Goal: Information Seeking & Learning: Learn about a topic

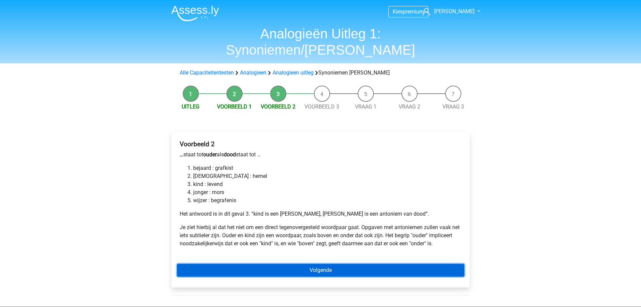
click at [334, 263] on link "Volgende" at bounding box center [320, 269] width 287 height 13
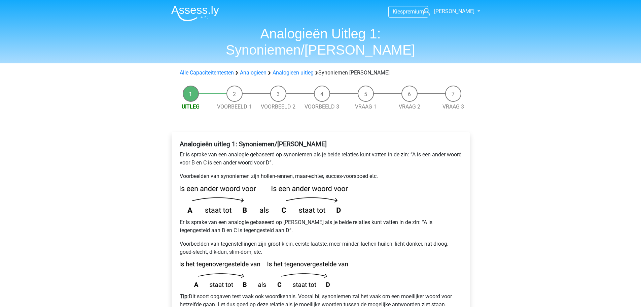
scroll to position [101, 0]
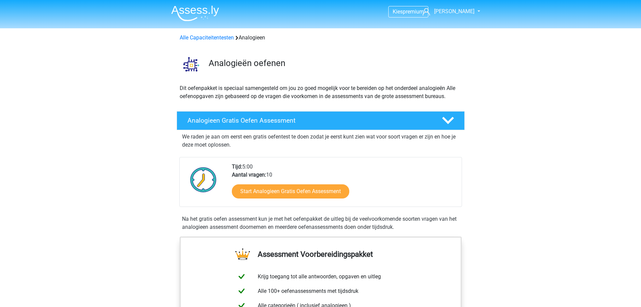
scroll to position [370, 0]
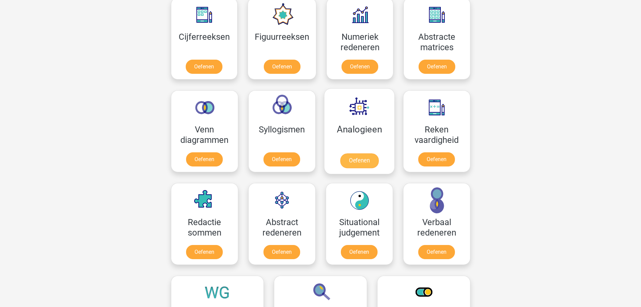
scroll to position [295, 0]
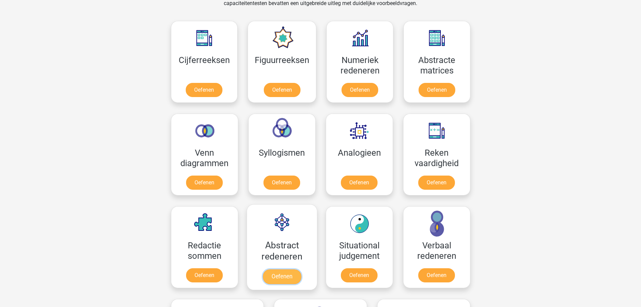
click at [281, 275] on link "Oefenen" at bounding box center [281, 276] width 38 height 15
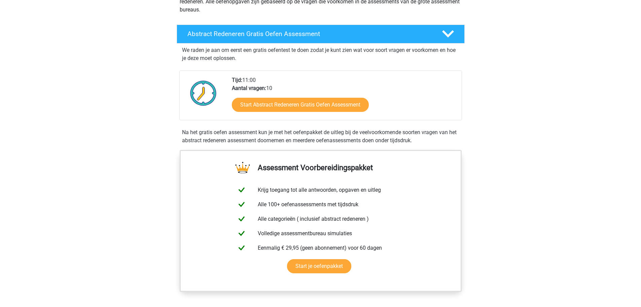
scroll to position [101, 0]
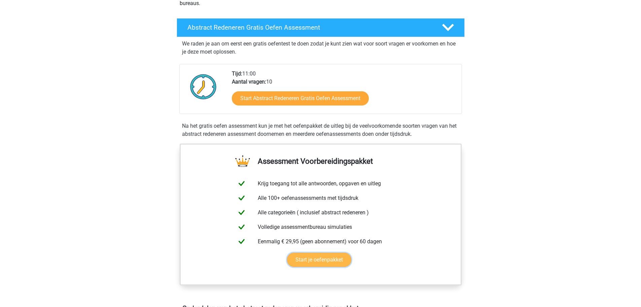
click at [319, 259] on link "Start je oefenpakket" at bounding box center [319, 259] width 64 height 14
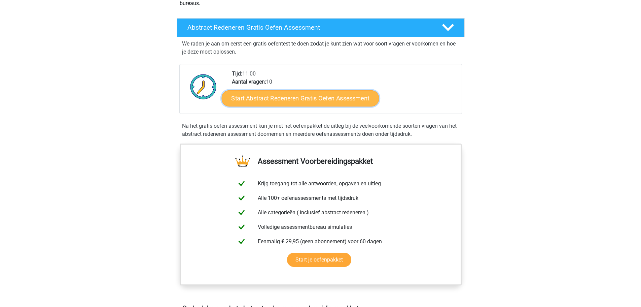
click at [317, 100] on link "Start Abstract Redeneren Gratis Oefen Assessment" at bounding box center [299, 98] width 157 height 16
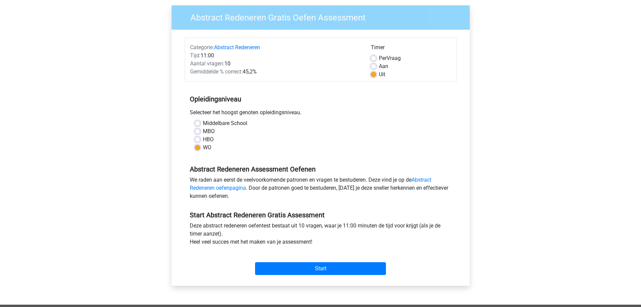
scroll to position [67, 0]
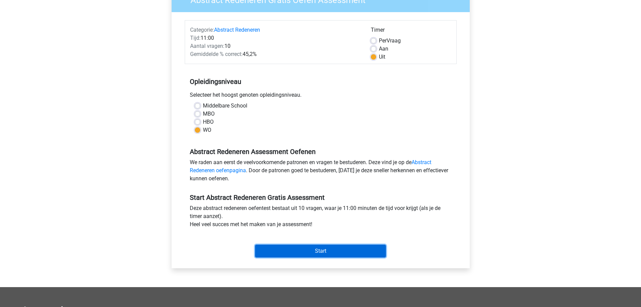
click at [317, 252] on input "Start" at bounding box center [320, 250] width 131 height 13
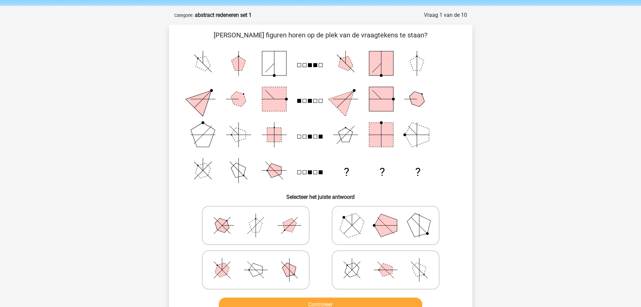
scroll to position [34, 0]
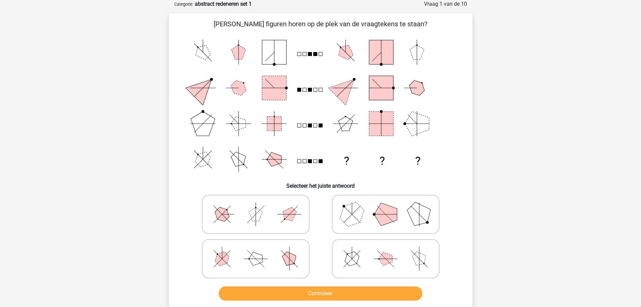
click at [278, 263] on icon at bounding box center [255, 259] width 101 height 34
click at [260, 250] on input "radio" at bounding box center [258, 248] width 4 height 4
radio input "true"
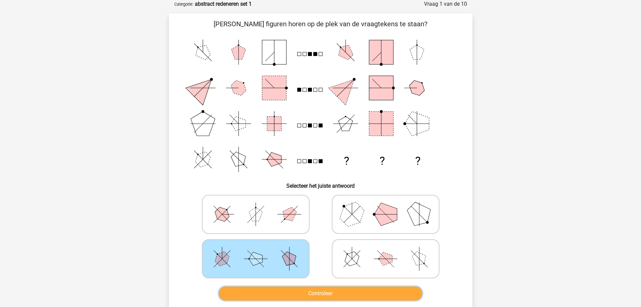
click at [319, 292] on button "Controleer" at bounding box center [321, 293] width 204 height 14
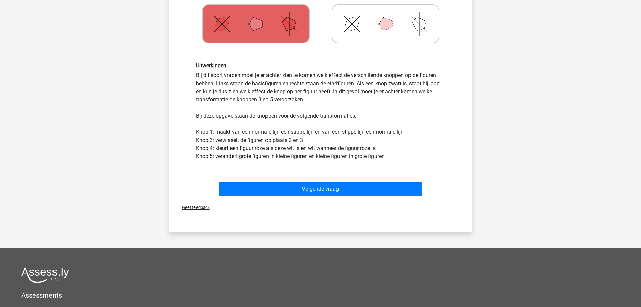
scroll to position [269, 0]
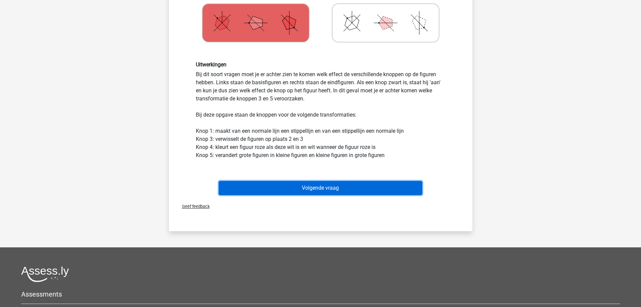
click at [322, 187] on button "Volgende vraag" at bounding box center [321, 188] width 204 height 14
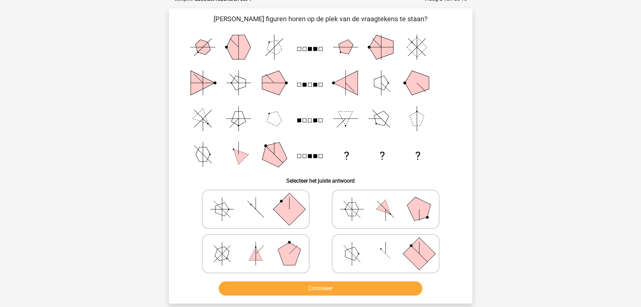
scroll to position [34, 0]
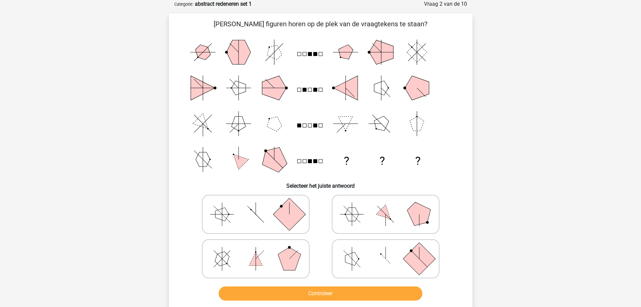
click at [269, 251] on icon at bounding box center [255, 259] width 101 height 34
click at [260, 250] on input "radio" at bounding box center [258, 248] width 4 height 4
radio input "true"
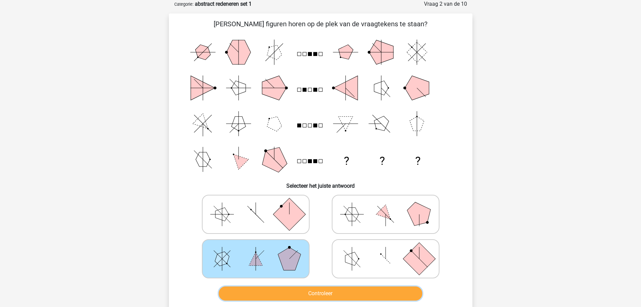
click at [321, 295] on button "Controleer" at bounding box center [321, 293] width 204 height 14
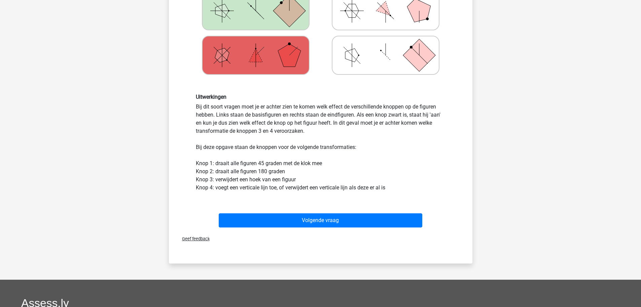
scroll to position [269, 0]
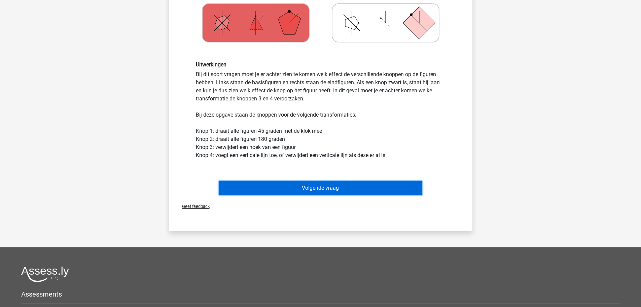
click at [317, 185] on button "Volgende vraag" at bounding box center [321, 188] width 204 height 14
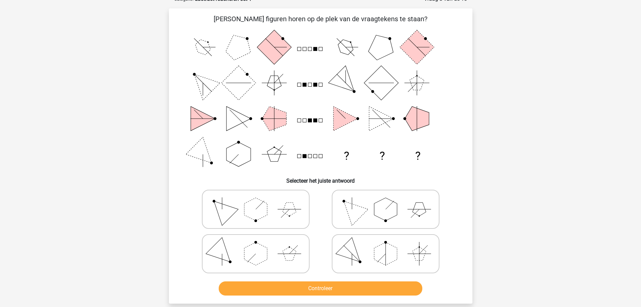
scroll to position [34, 0]
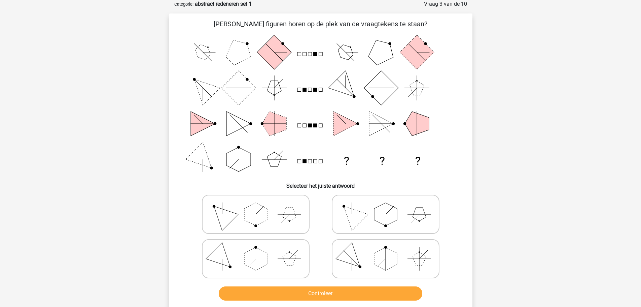
click at [362, 244] on icon at bounding box center [385, 259] width 101 height 34
click at [386, 246] on input "radio" at bounding box center [388, 248] width 4 height 4
radio input "true"
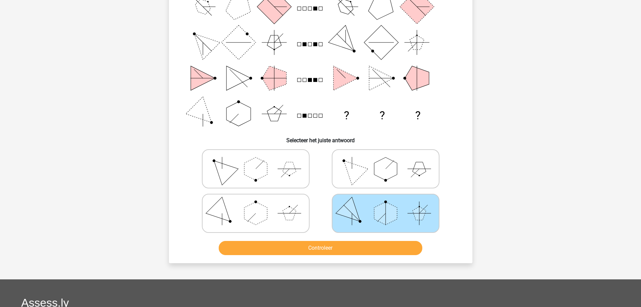
scroll to position [67, 0]
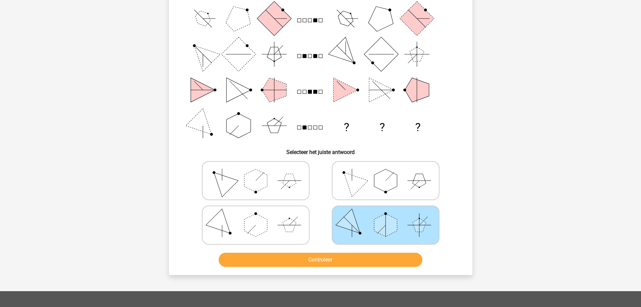
click at [439, 186] on label at bounding box center [386, 180] width 108 height 39
click at [390, 172] on input "radio" at bounding box center [388, 170] width 4 height 4
radio input "true"
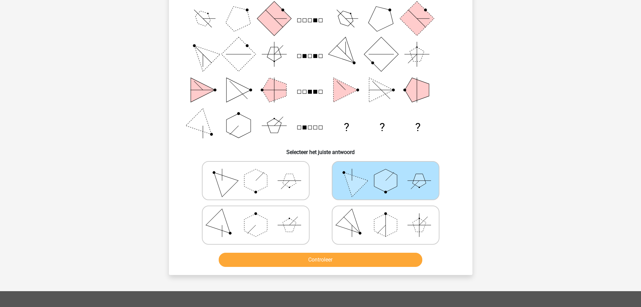
click at [426, 236] on icon at bounding box center [385, 225] width 101 height 34
click at [390, 216] on input "radio" at bounding box center [388, 214] width 4 height 4
radio input "true"
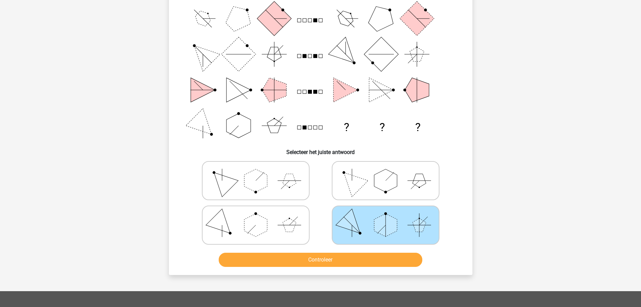
click at [287, 182] on polygon at bounding box center [289, 180] width 13 height 13
click at [260, 172] on input "radio" at bounding box center [258, 170] width 4 height 4
radio input "true"
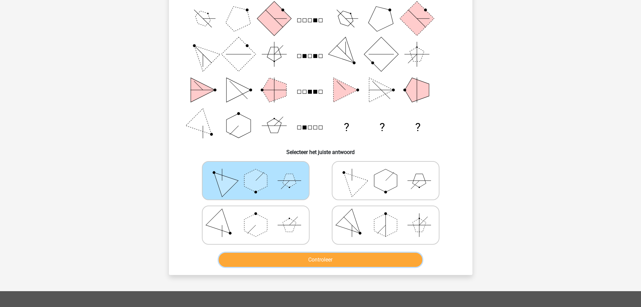
click at [333, 256] on button "Controleer" at bounding box center [321, 259] width 204 height 14
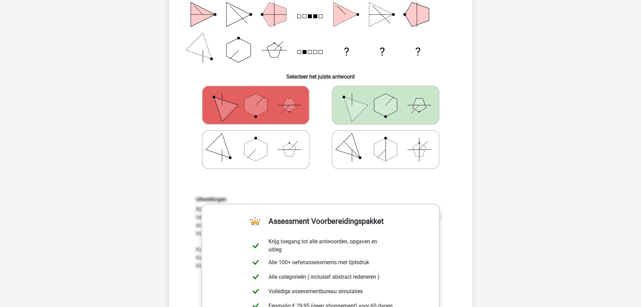
scroll to position [135, 0]
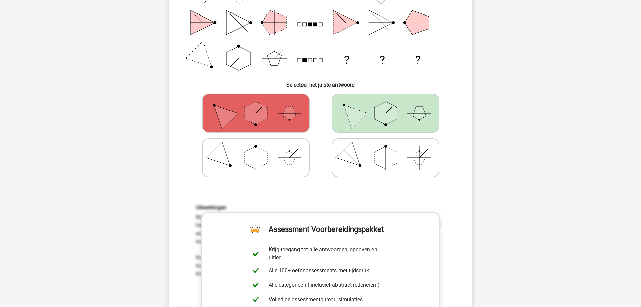
click at [259, 114] on polygon at bounding box center [255, 113] width 23 height 23
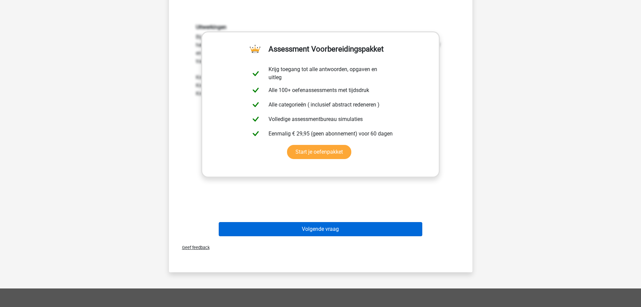
scroll to position [303, 0]
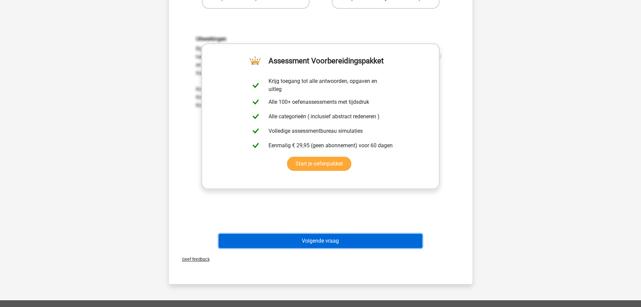
click at [319, 241] on button "Volgende vraag" at bounding box center [321, 241] width 204 height 14
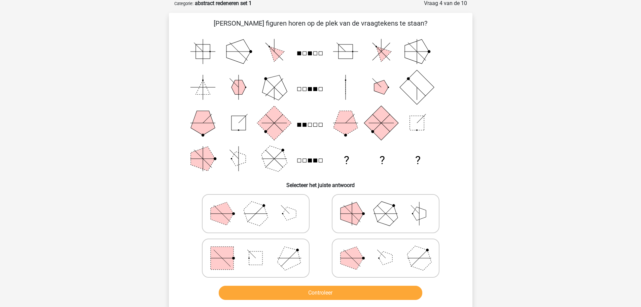
scroll to position [34, 0]
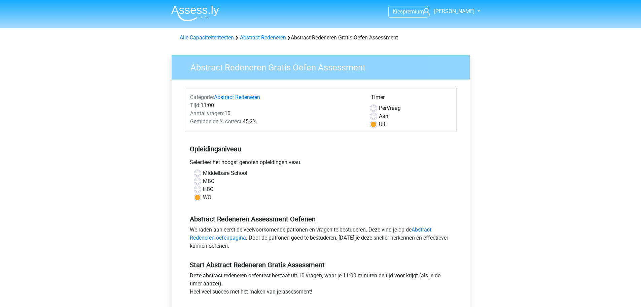
scroll to position [67, 0]
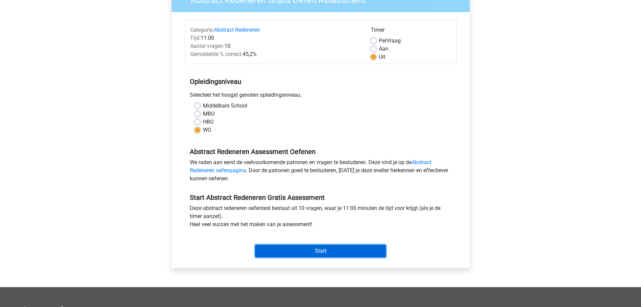
click at [336, 250] on input "Start" at bounding box center [320, 250] width 131 height 13
click at [330, 250] on input "Start" at bounding box center [320, 250] width 131 height 13
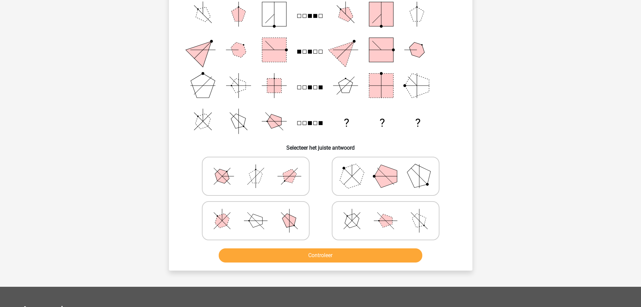
scroll to position [101, 0]
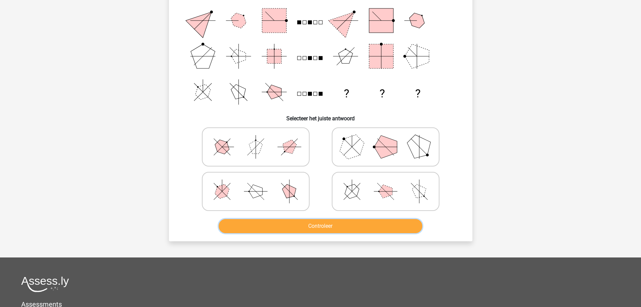
click at [329, 226] on button "Controleer" at bounding box center [321, 226] width 204 height 14
drag, startPoint x: 600, startPoint y: 205, endPoint x: 476, endPoint y: 206, distance: 124.2
click at [573, 206] on div "Kies premium Jan Frederik schnitzler@planet.nl" at bounding box center [320, 167] width 641 height 536
click at [390, 146] on polygon at bounding box center [385, 146] width 23 height 23
click at [390, 138] on input "radio" at bounding box center [388, 136] width 4 height 4
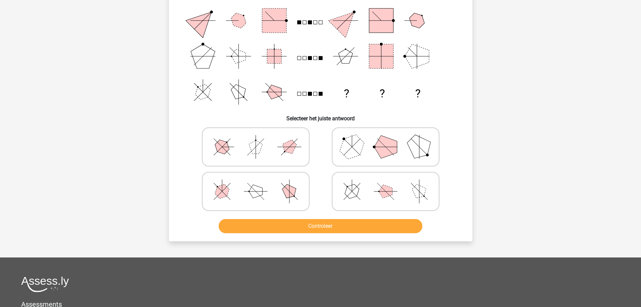
radio input "true"
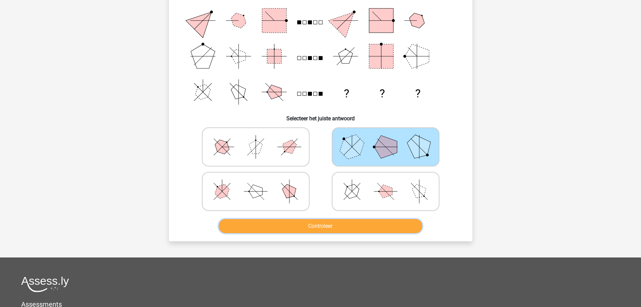
click at [315, 230] on button "Controleer" at bounding box center [321, 226] width 204 height 14
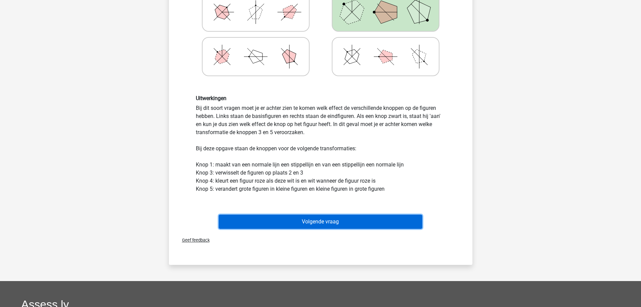
click at [342, 219] on button "Volgende vraag" at bounding box center [321, 221] width 204 height 14
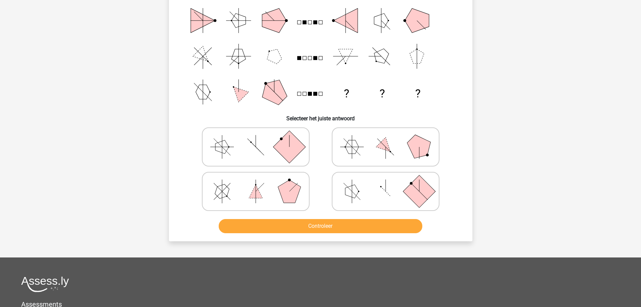
click at [278, 194] on icon at bounding box center [255, 191] width 101 height 34
click at [260, 183] on input "radio" at bounding box center [258, 180] width 4 height 4
radio input "true"
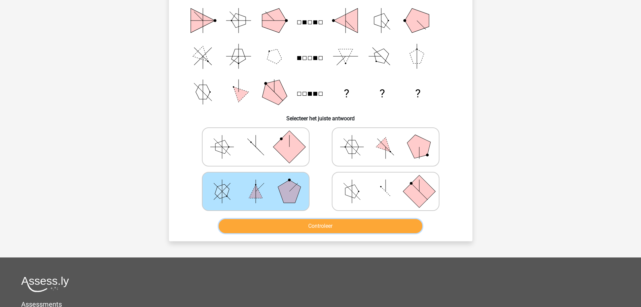
click at [313, 227] on button "Controleer" at bounding box center [321, 226] width 204 height 14
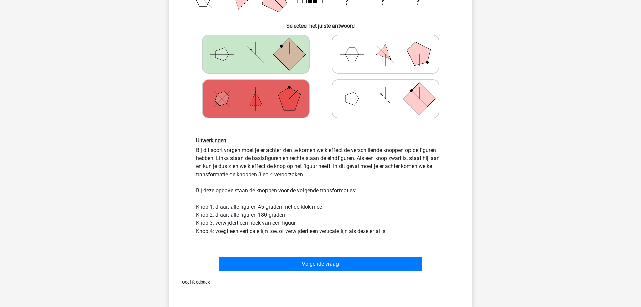
scroll to position [236, 0]
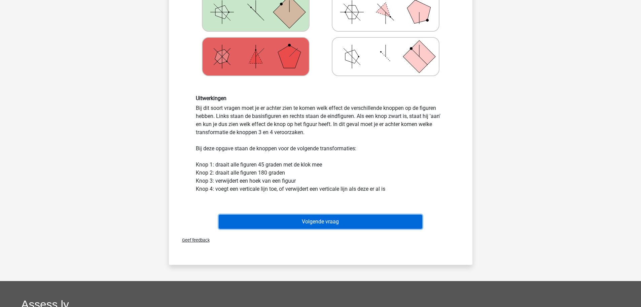
click at [326, 222] on button "Volgende vraag" at bounding box center [321, 221] width 204 height 14
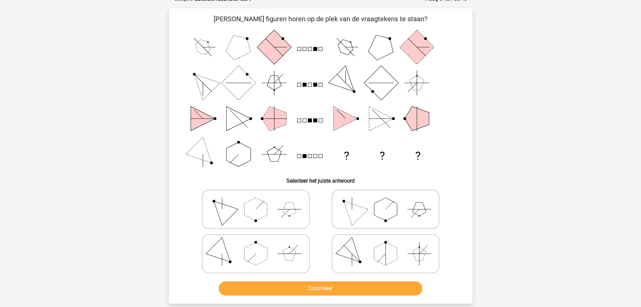
scroll to position [34, 0]
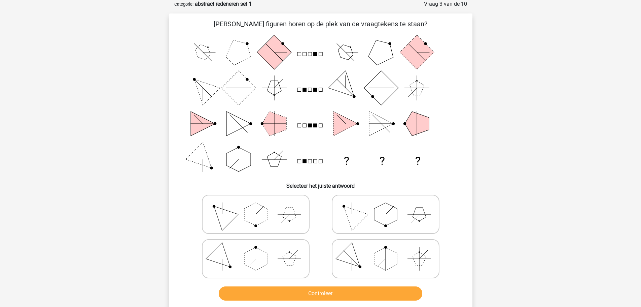
click at [279, 218] on icon at bounding box center [255, 214] width 101 height 34
click at [260, 206] on input "radio" at bounding box center [258, 203] width 4 height 4
radio input "true"
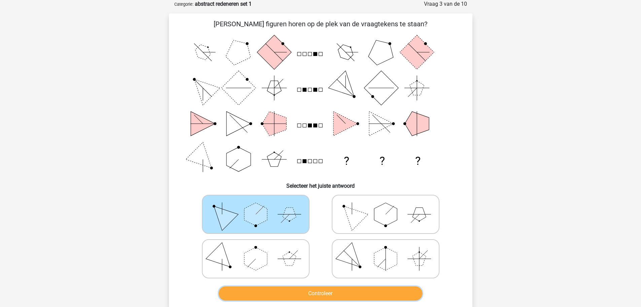
click at [358, 291] on button "Controleer" at bounding box center [321, 293] width 204 height 14
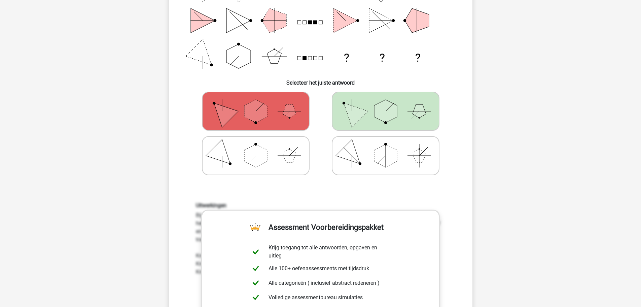
scroll to position [202, 0]
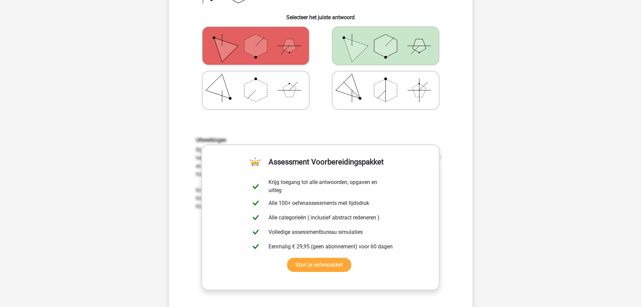
click at [332, 131] on div "Uitwerkingen Bij dit soort vragen moet je er achter zien te komen welk effect d…" at bounding box center [321, 224] width 282 height 209
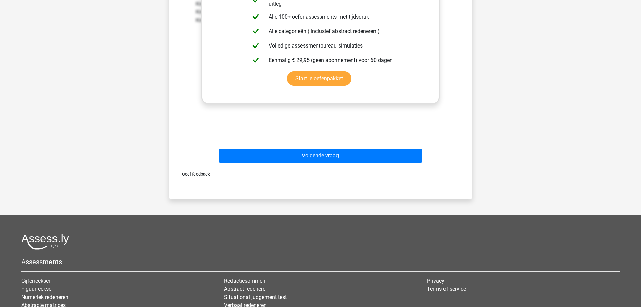
scroll to position [404, 0]
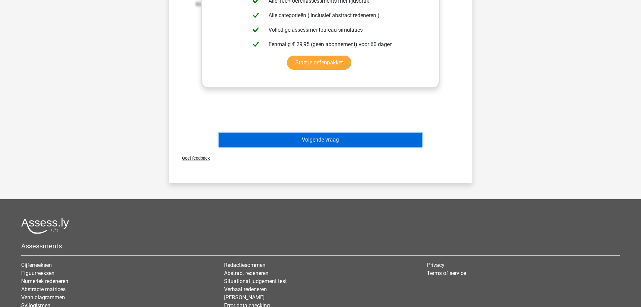
click at [316, 139] on button "Volgende vraag" at bounding box center [321, 140] width 204 height 14
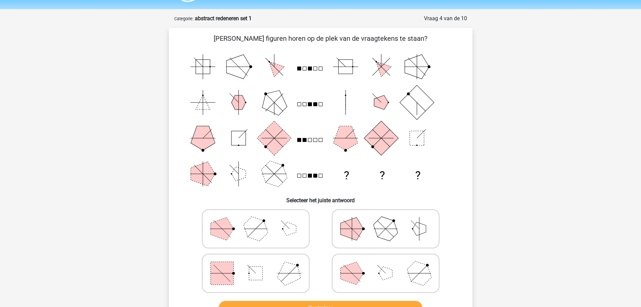
scroll to position [0, 0]
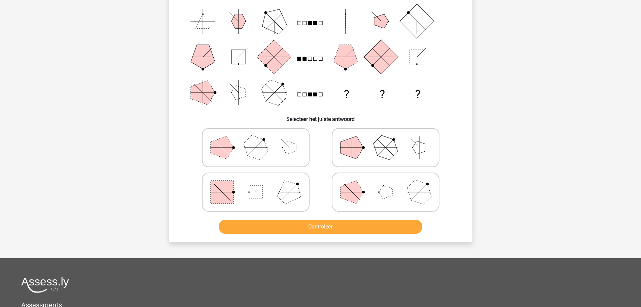
scroll to position [101, 0]
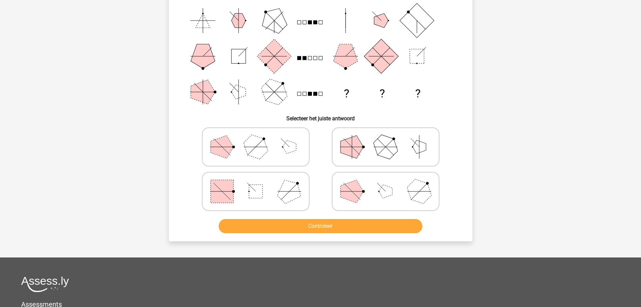
click at [382, 140] on polygon at bounding box center [385, 146] width 32 height 32
click at [386, 138] on input "radio" at bounding box center [388, 136] width 4 height 4
radio input "true"
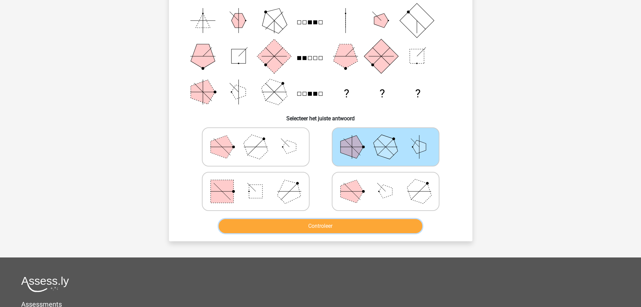
click at [299, 227] on button "Controleer" at bounding box center [321, 226] width 204 height 14
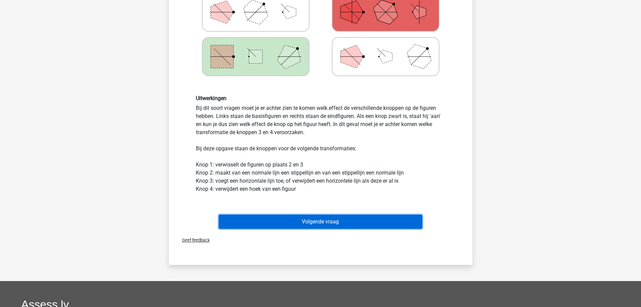
click at [332, 222] on button "Volgende vraag" at bounding box center [321, 221] width 204 height 14
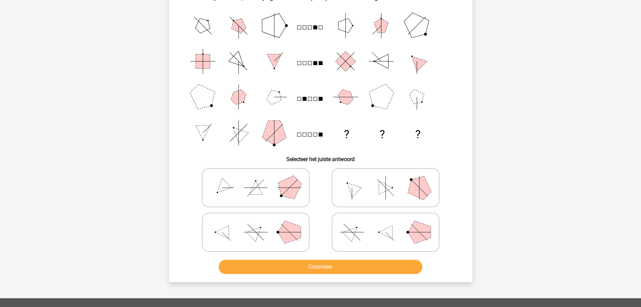
scroll to position [135, 0]
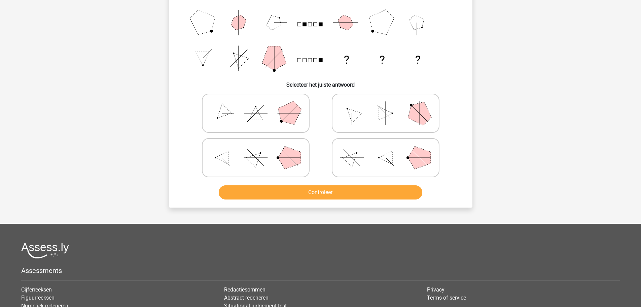
click at [364, 160] on icon at bounding box center [385, 158] width 101 height 34
click at [386, 149] on input "radio" at bounding box center [388, 147] width 4 height 4
radio input "true"
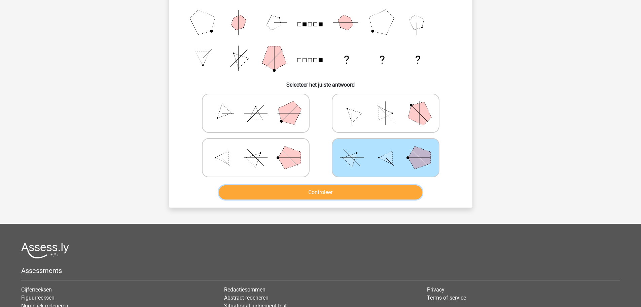
click at [309, 193] on button "Controleer" at bounding box center [321, 192] width 204 height 14
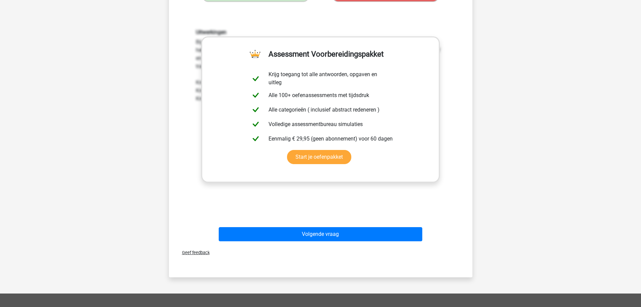
scroll to position [303, 0]
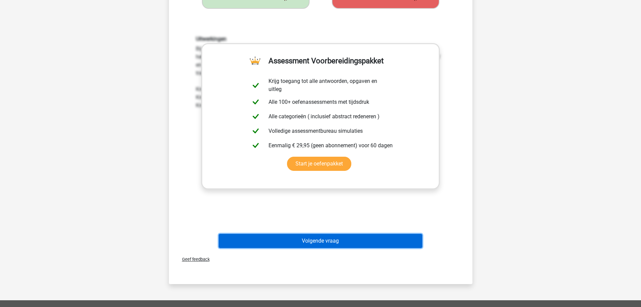
click at [314, 240] on button "Volgende vraag" at bounding box center [321, 241] width 204 height 14
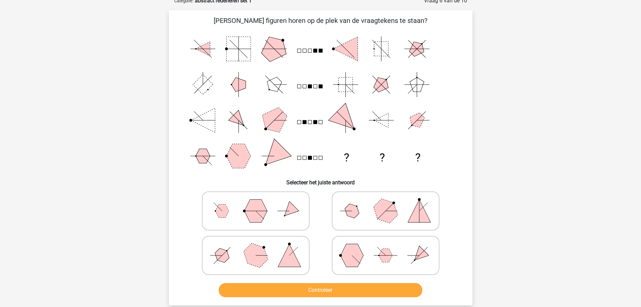
scroll to position [34, 0]
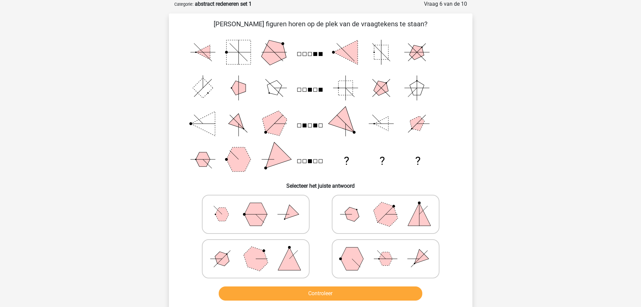
click at [365, 218] on icon at bounding box center [385, 214] width 101 height 34
click at [386, 206] on input "radio" at bounding box center [388, 203] width 4 height 4
radio input "true"
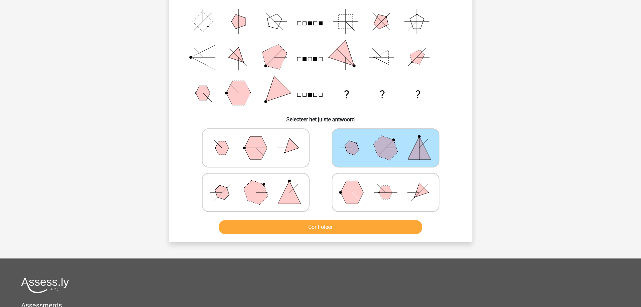
scroll to position [101, 0]
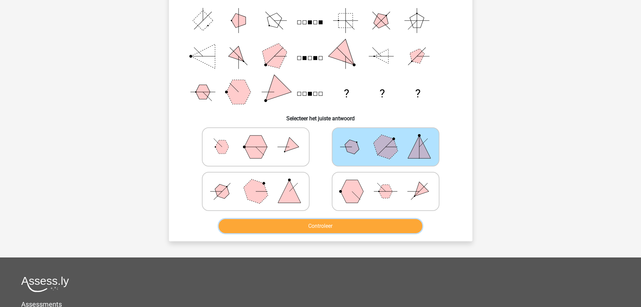
click at [324, 227] on button "Controleer" at bounding box center [321, 226] width 204 height 14
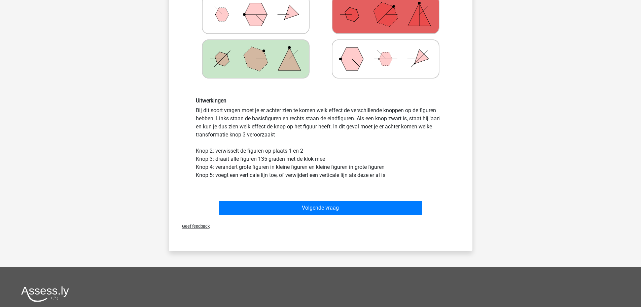
scroll to position [236, 0]
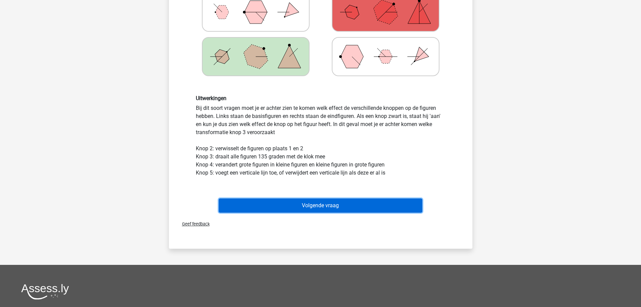
click at [313, 205] on button "Volgende vraag" at bounding box center [321, 205] width 204 height 14
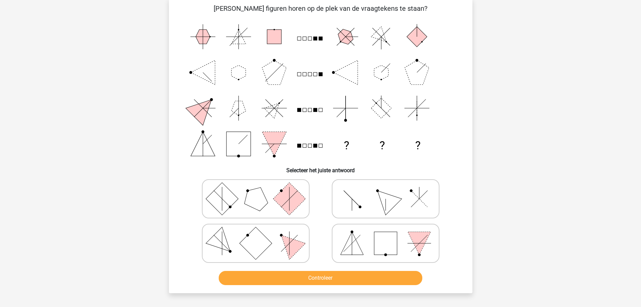
scroll to position [34, 0]
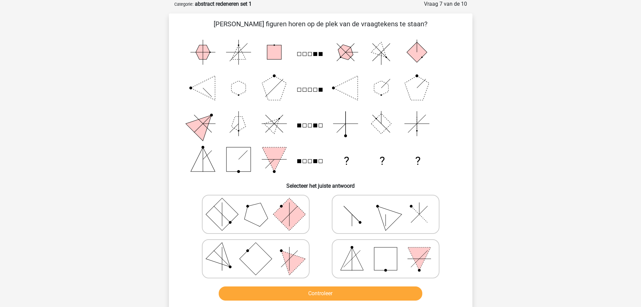
click at [229, 214] on rect at bounding box center [222, 214] width 32 height 32
click at [256, 206] on input "radio" at bounding box center [258, 203] width 4 height 4
radio input "true"
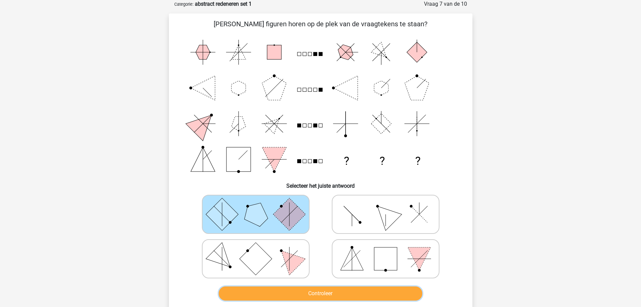
click at [319, 293] on button "Controleer" at bounding box center [321, 293] width 204 height 14
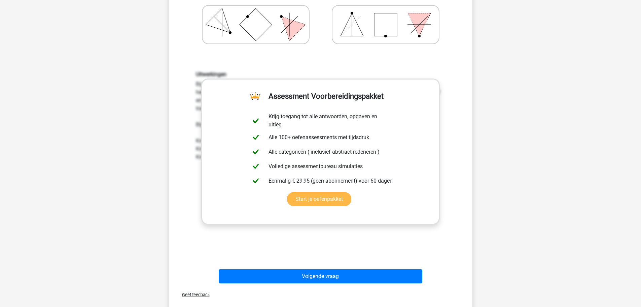
scroll to position [269, 0]
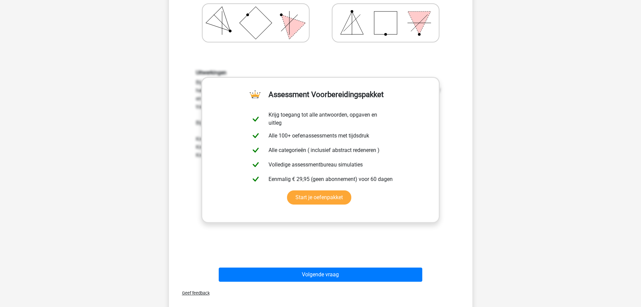
click at [263, 71] on h6 "Uitwerkingen" at bounding box center [321, 72] width 250 height 6
click at [342, 246] on div "Uitwerkingen Bij dit soort vragen moet je er achter zien te komen welk effect d…" at bounding box center [321, 157] width 282 height 209
click at [327, 199] on link "Start je oefenpakket" at bounding box center [319, 197] width 64 height 14
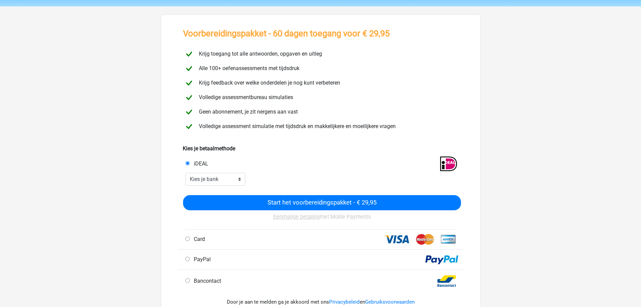
scroll to position [34, 0]
